Goal: Communication & Community: Answer question/provide support

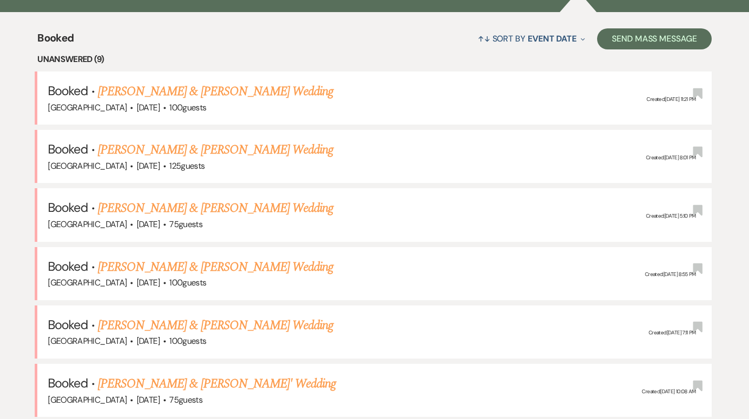
scroll to position [392, 0]
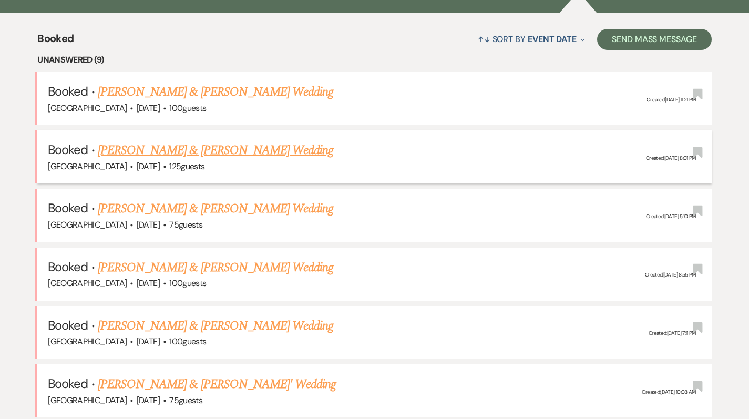
click at [121, 151] on link "[PERSON_NAME] & [PERSON_NAME] Wedding" at bounding box center [215, 150] width 235 height 19
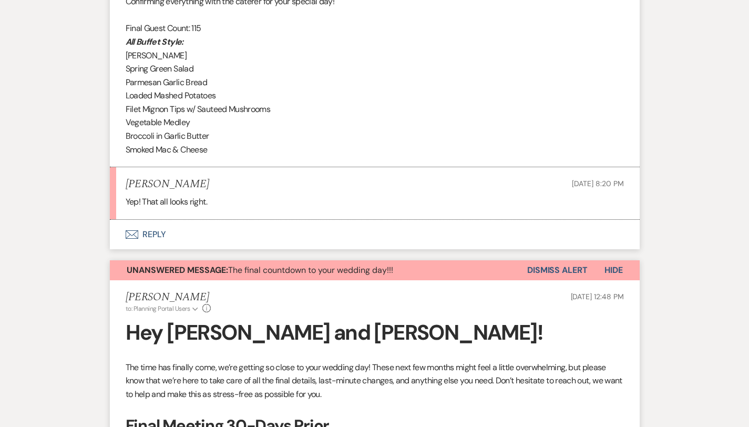
scroll to position [380, 0]
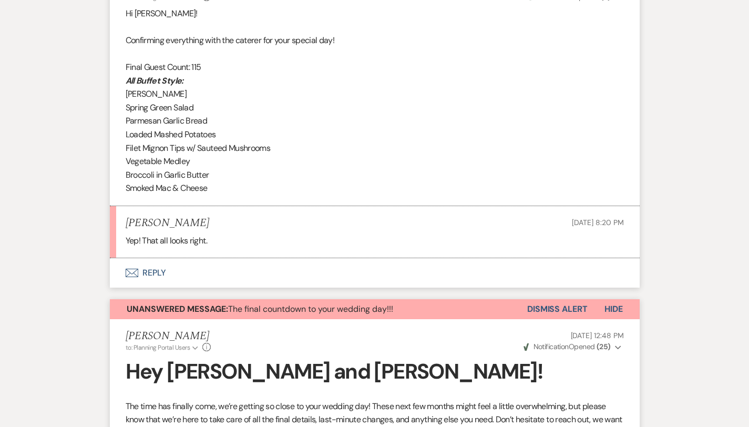
click at [137, 270] on button "Envelope Reply" at bounding box center [375, 272] width 530 height 29
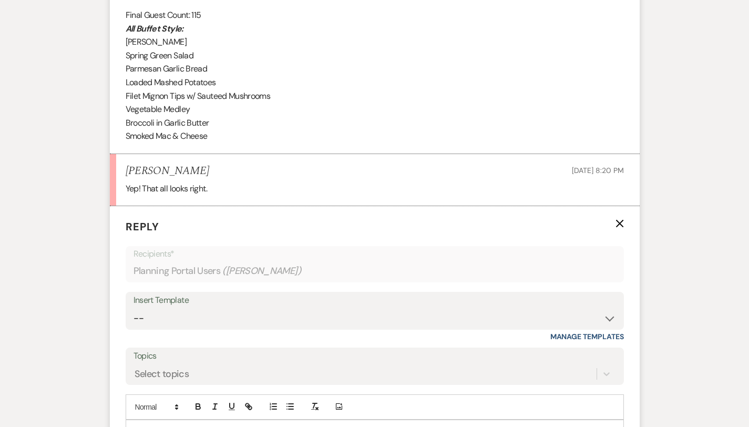
scroll to position [534, 0]
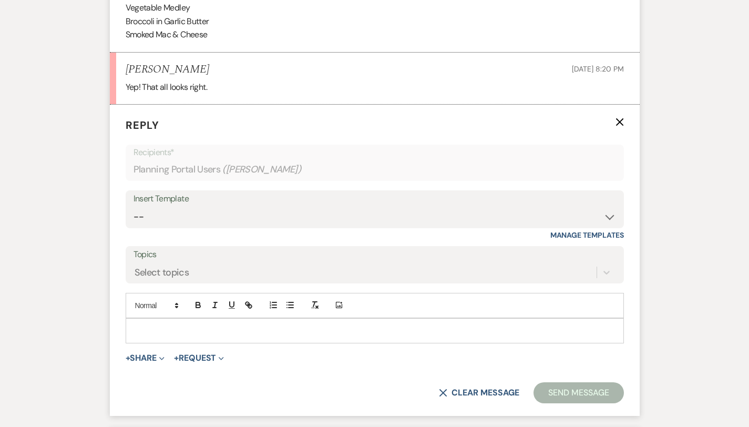
click at [129, 336] on div at bounding box center [374, 331] width 497 height 24
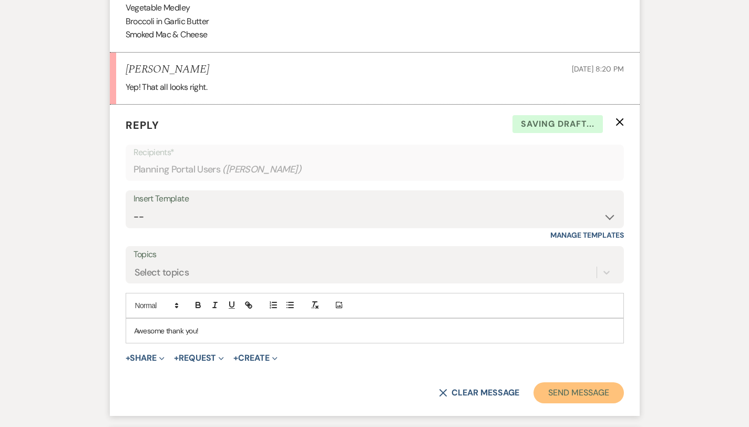
click at [623, 392] on button "Send Message" at bounding box center [579, 392] width 90 height 21
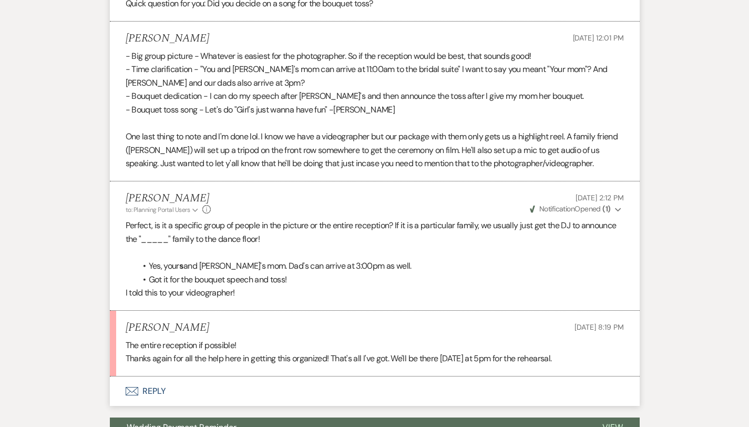
scroll to position [4890, 0]
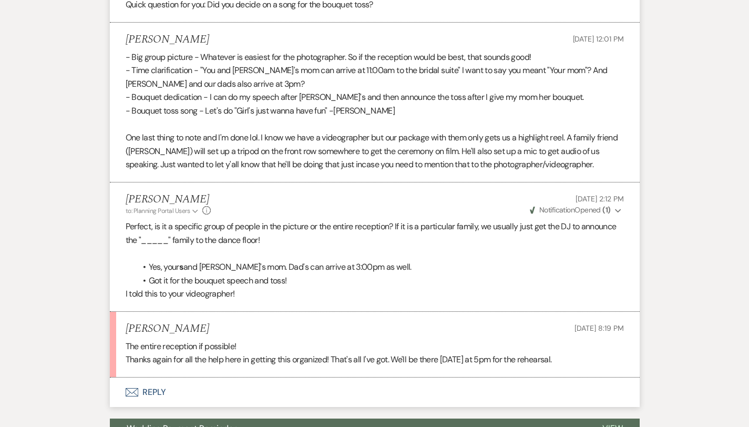
click at [129, 377] on button "Envelope Reply" at bounding box center [375, 391] width 530 height 29
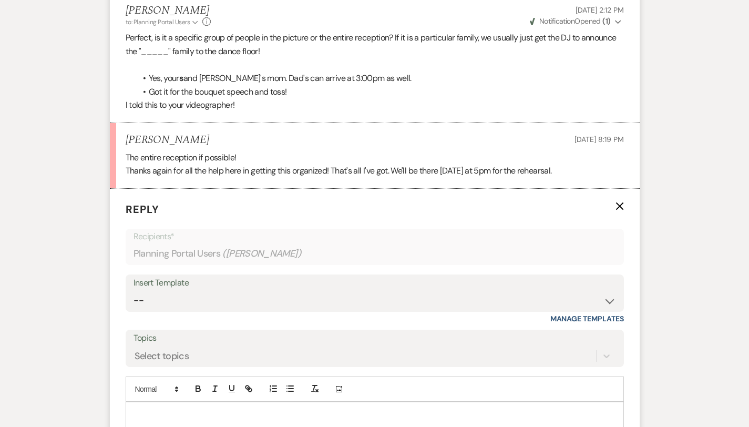
scroll to position [5115, 0]
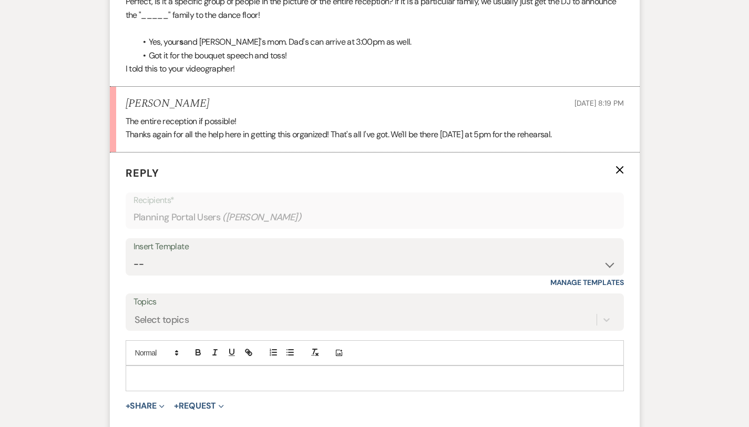
click at [134, 372] on p at bounding box center [375, 378] width 482 height 12
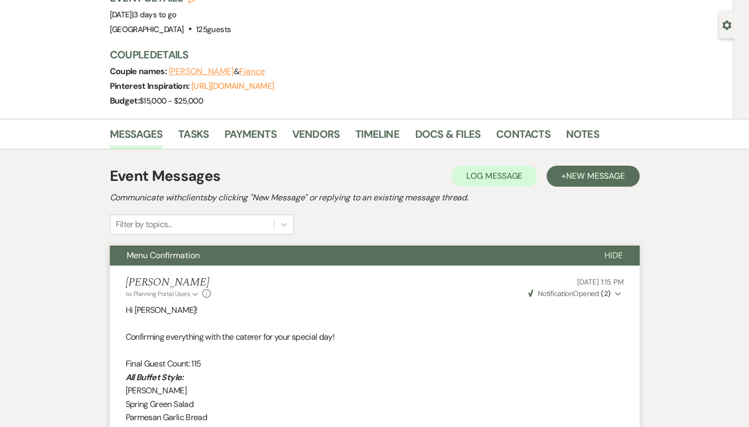
scroll to position [0, 0]
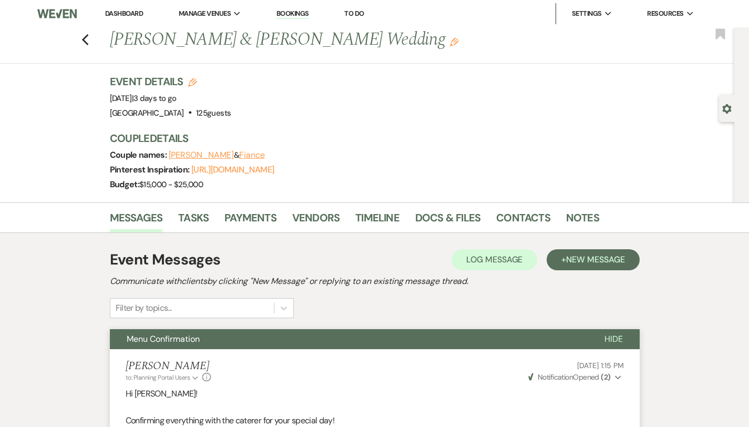
click at [56, 40] on div "Previous [PERSON_NAME] & [PERSON_NAME] Wedding Edit Bookmark" at bounding box center [365, 45] width 740 height 36
click at [81, 39] on icon "Previous" at bounding box center [85, 40] width 8 height 13
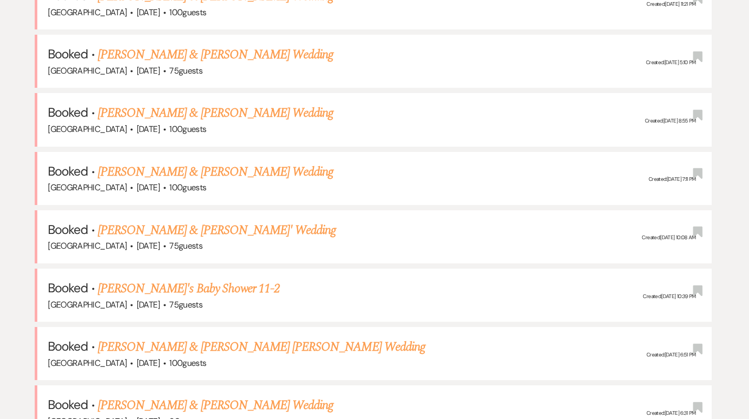
scroll to position [496, 0]
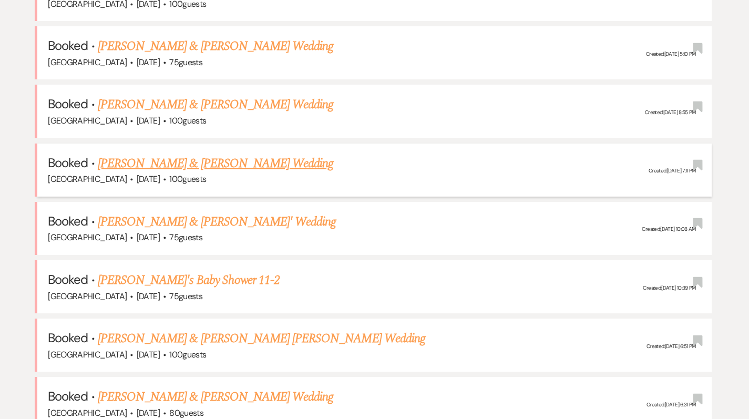
click at [185, 161] on link "[PERSON_NAME] & [PERSON_NAME] Wedding" at bounding box center [215, 163] width 235 height 19
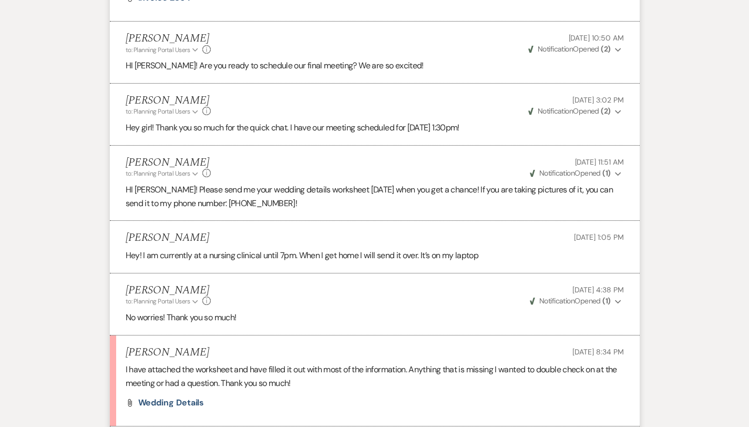
scroll to position [978, 0]
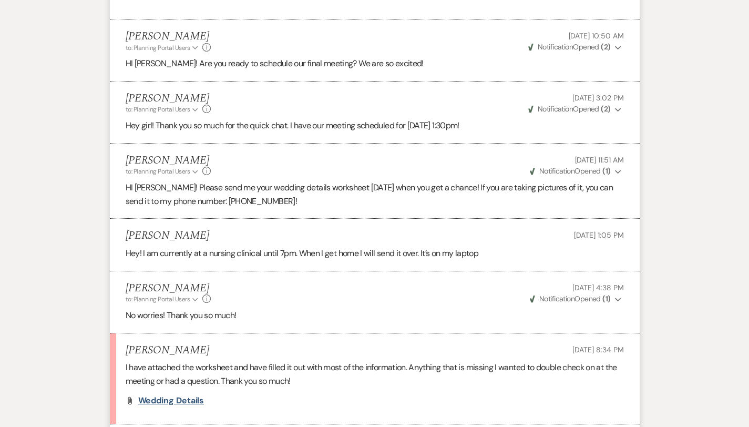
click at [162, 395] on span "Wedding Details" at bounding box center [171, 400] width 66 height 11
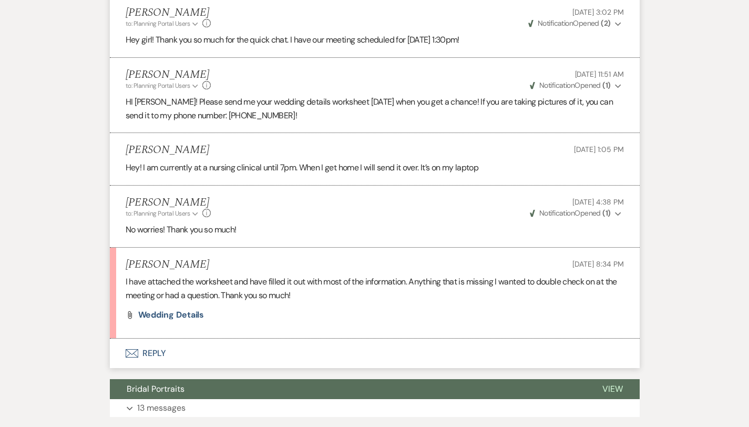
click at [126, 339] on button "Envelope Reply" at bounding box center [375, 353] width 530 height 29
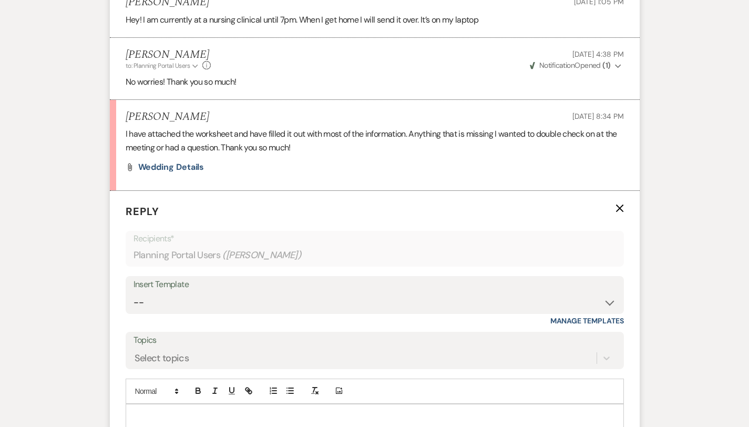
scroll to position [1330, 0]
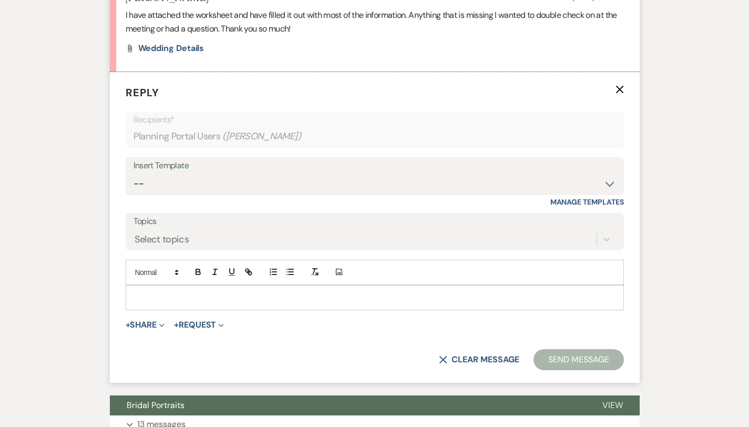
click at [134, 292] on p at bounding box center [375, 298] width 482 height 12
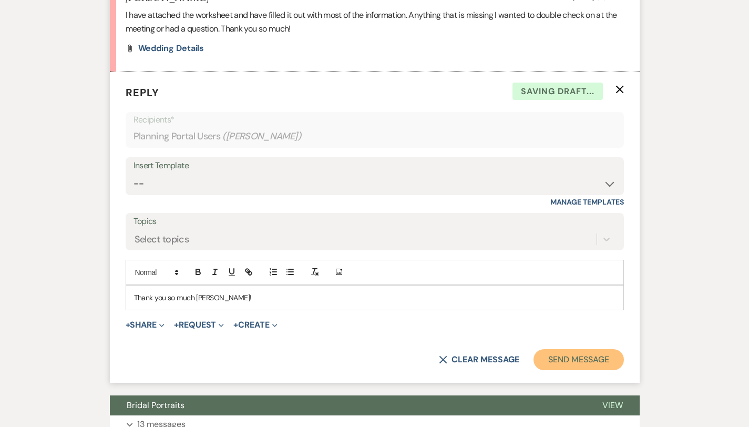
click at [623, 352] on button "Send Message" at bounding box center [579, 359] width 90 height 21
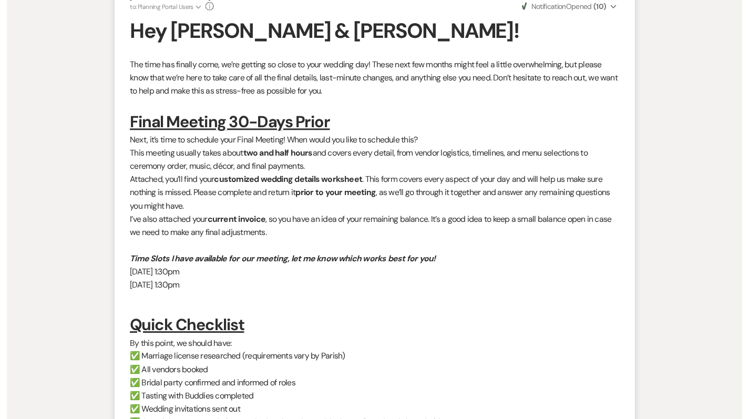
scroll to position [0, 0]
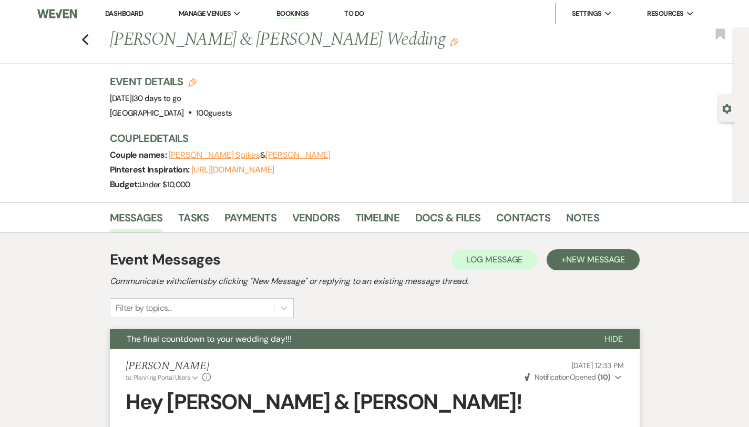
click at [125, 11] on link "Dashboard" at bounding box center [124, 13] width 38 height 9
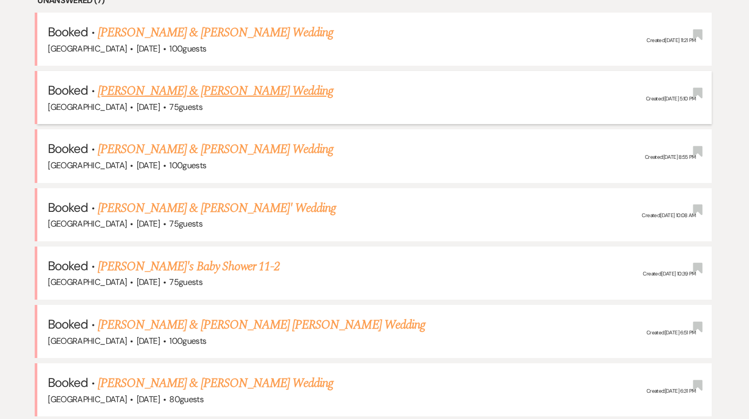
scroll to position [429, 0]
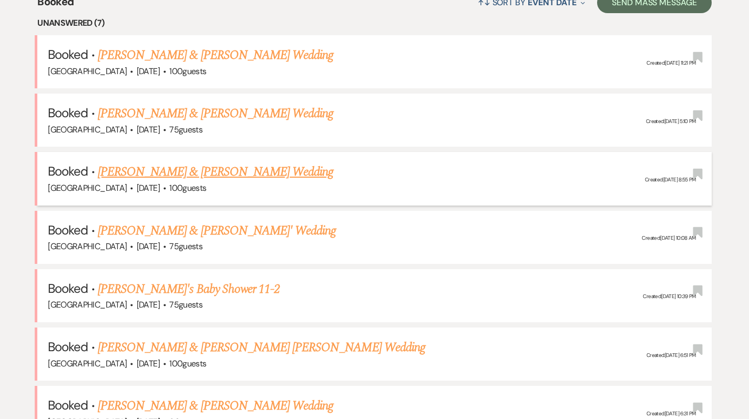
click at [214, 173] on link "[PERSON_NAME] & [PERSON_NAME] Wedding" at bounding box center [215, 171] width 235 height 19
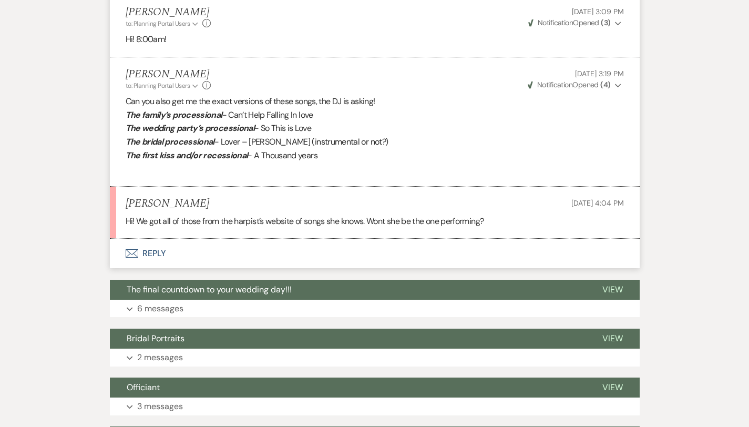
scroll to position [611, 0]
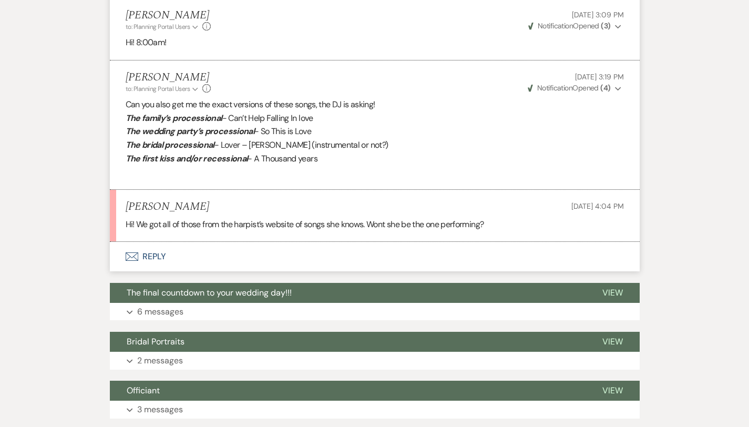
click at [124, 257] on button "Envelope Reply" at bounding box center [375, 256] width 530 height 29
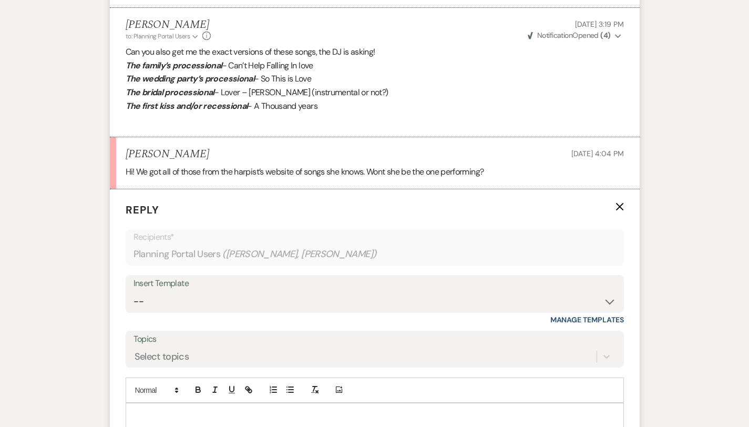
scroll to position [795, 0]
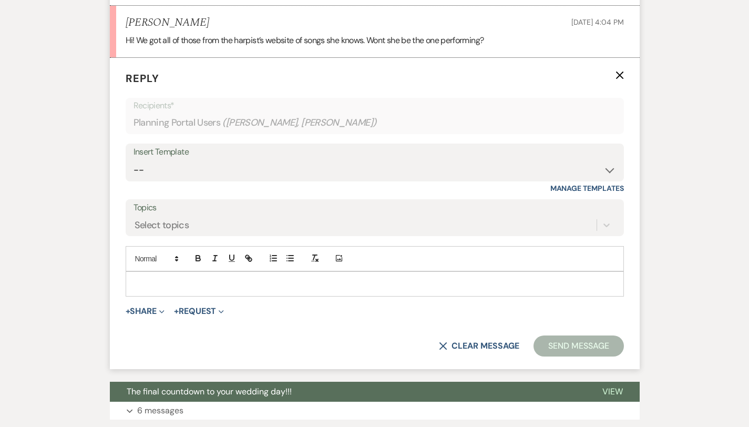
click at [134, 289] on p at bounding box center [375, 284] width 482 height 12
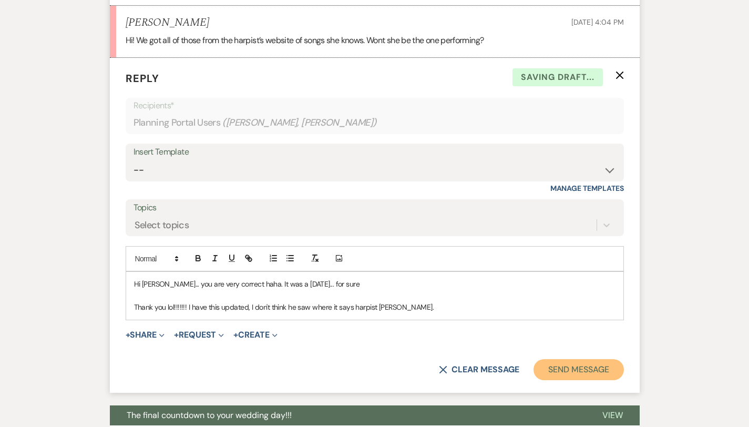
click at [603, 364] on button "Send Message" at bounding box center [579, 369] width 90 height 21
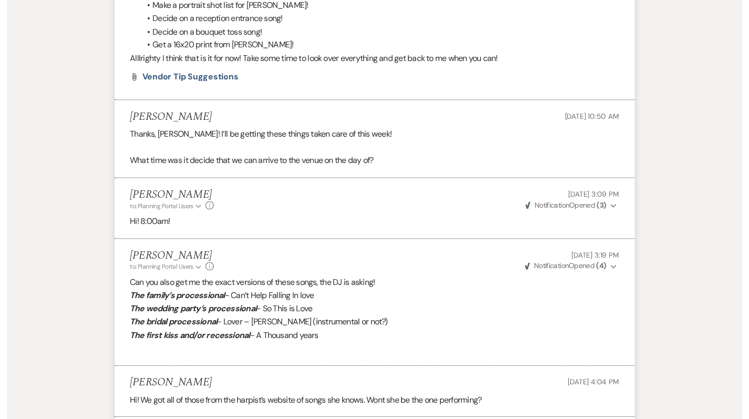
scroll to position [0, 0]
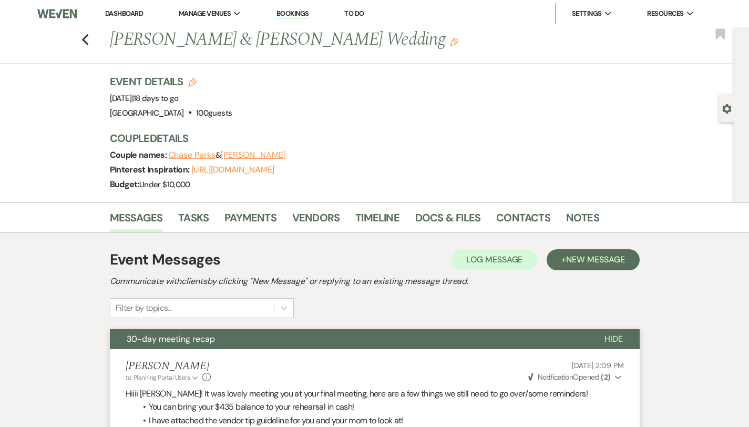
click at [115, 11] on link "Dashboard" at bounding box center [124, 13] width 38 height 9
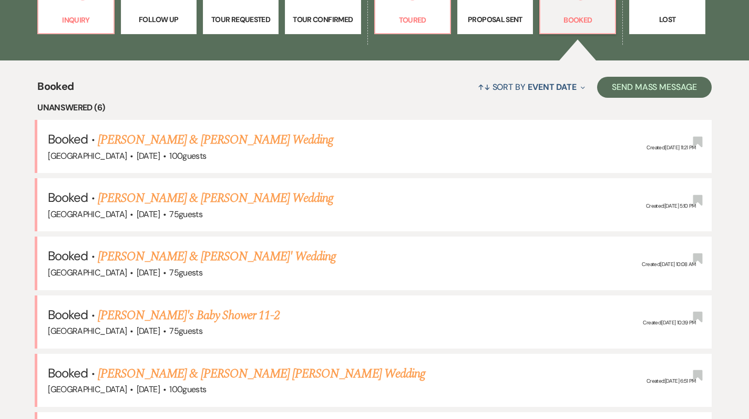
scroll to position [340, 0]
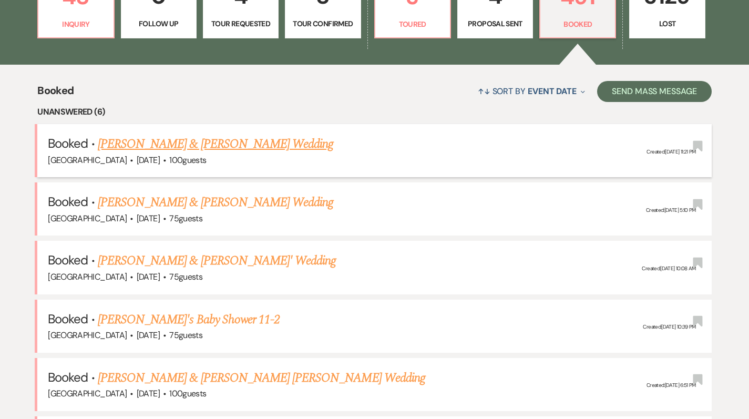
click at [128, 138] on link "[PERSON_NAME] & [PERSON_NAME] Wedding" at bounding box center [215, 144] width 235 height 19
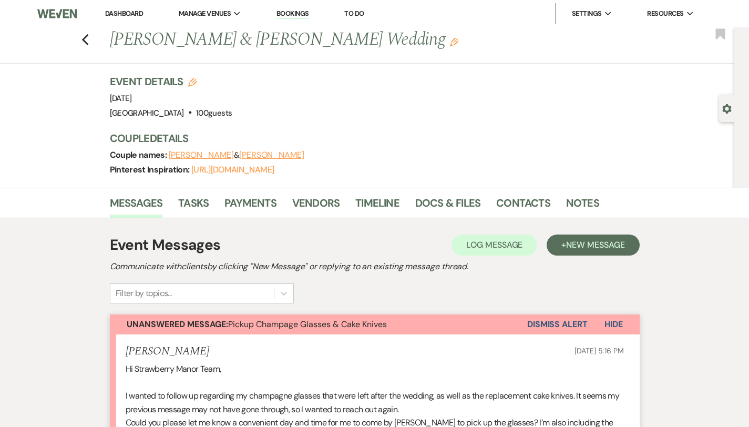
click at [117, 12] on link "Dashboard" at bounding box center [124, 13] width 38 height 9
